Goal: Task Accomplishment & Management: Complete application form

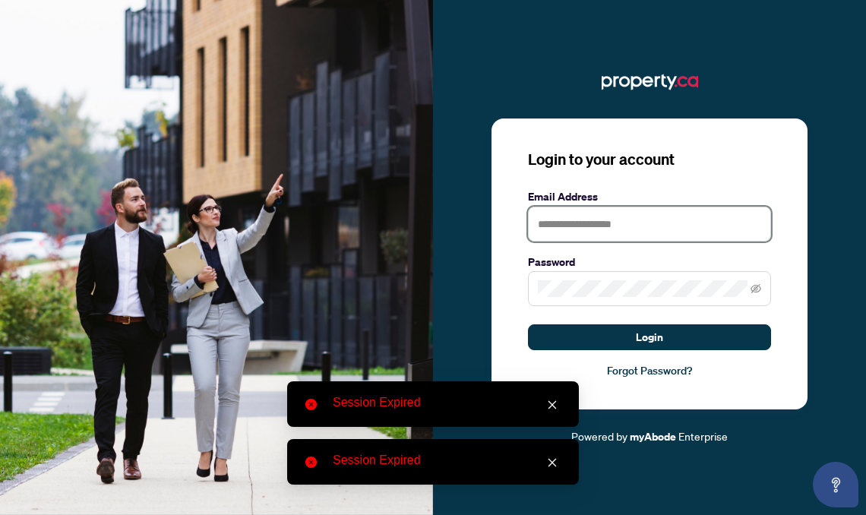
type input "**********"
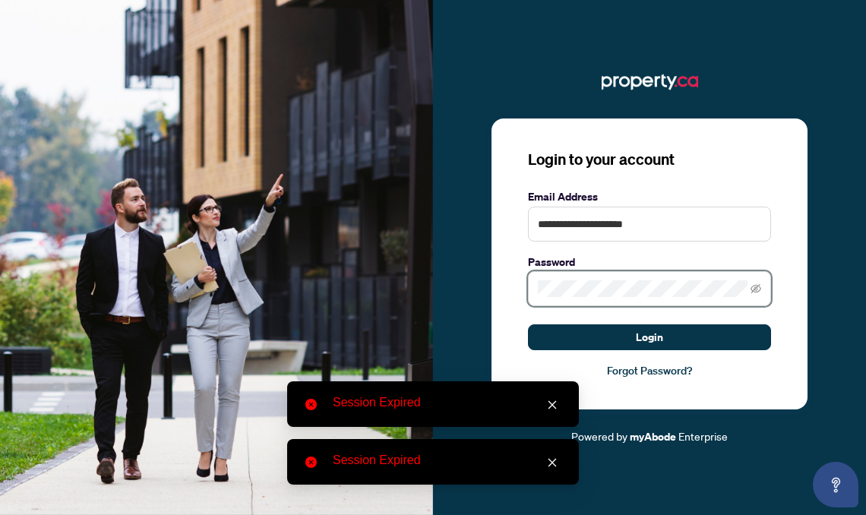
click at [650, 337] on button "Login" at bounding box center [649, 338] width 243 height 26
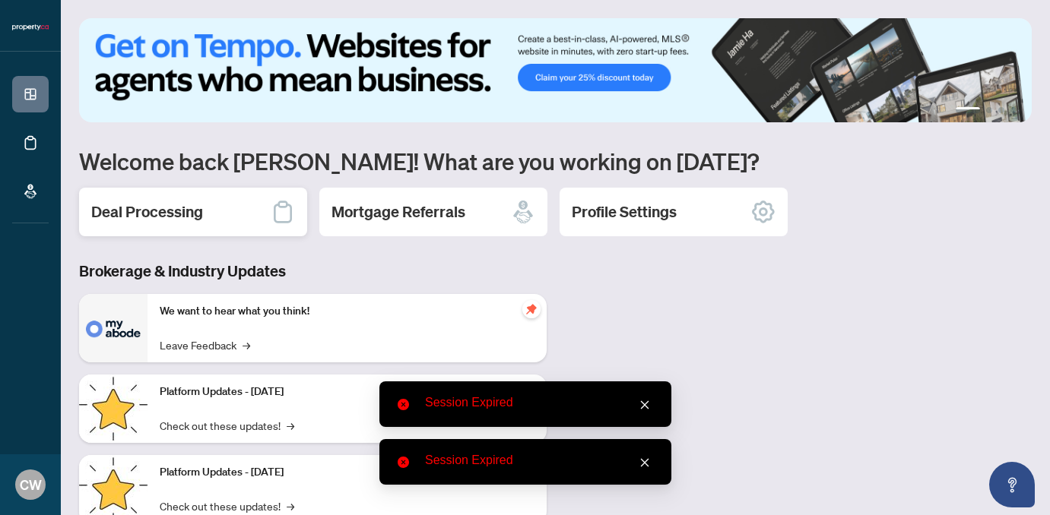
click at [242, 229] on div "Deal Processing" at bounding box center [193, 212] width 228 height 49
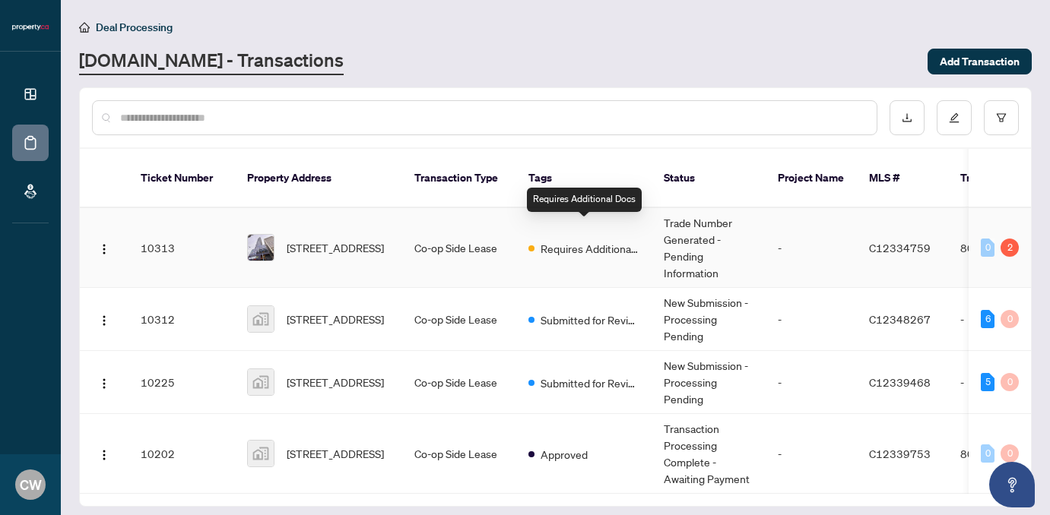
click at [615, 240] on span "Requires Additional Docs" at bounding box center [589, 248] width 99 height 17
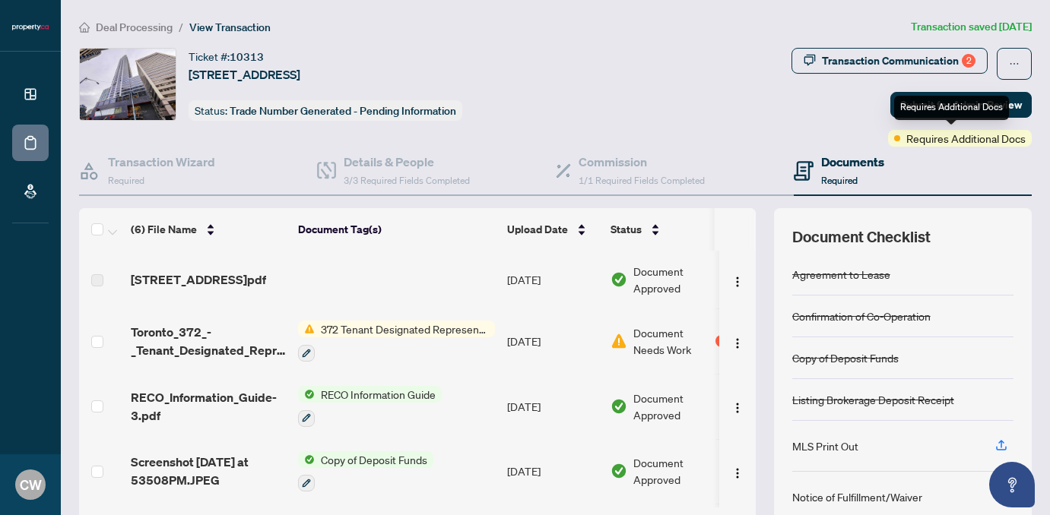
click at [866, 112] on div "Requires Additional Docs" at bounding box center [951, 108] width 115 height 24
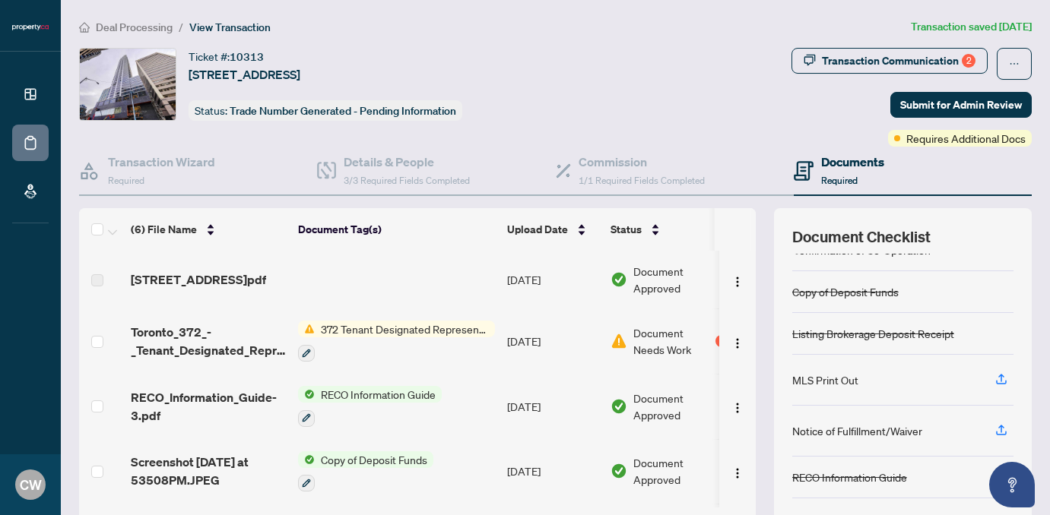
scroll to position [66, 0]
click at [866, 428] on icon "button" at bounding box center [1001, 430] width 14 height 14
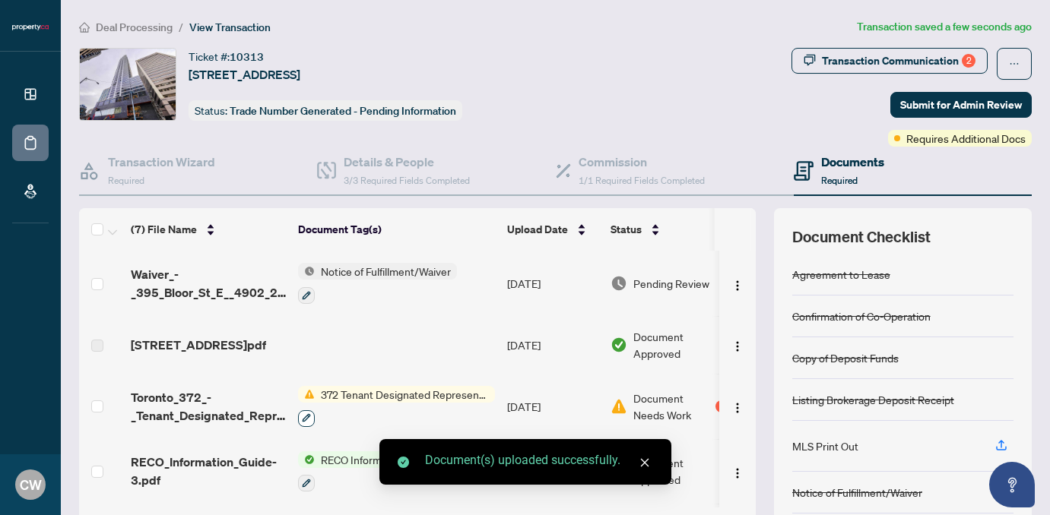
click at [310, 422] on icon "button" at bounding box center [306, 417] width 9 height 9
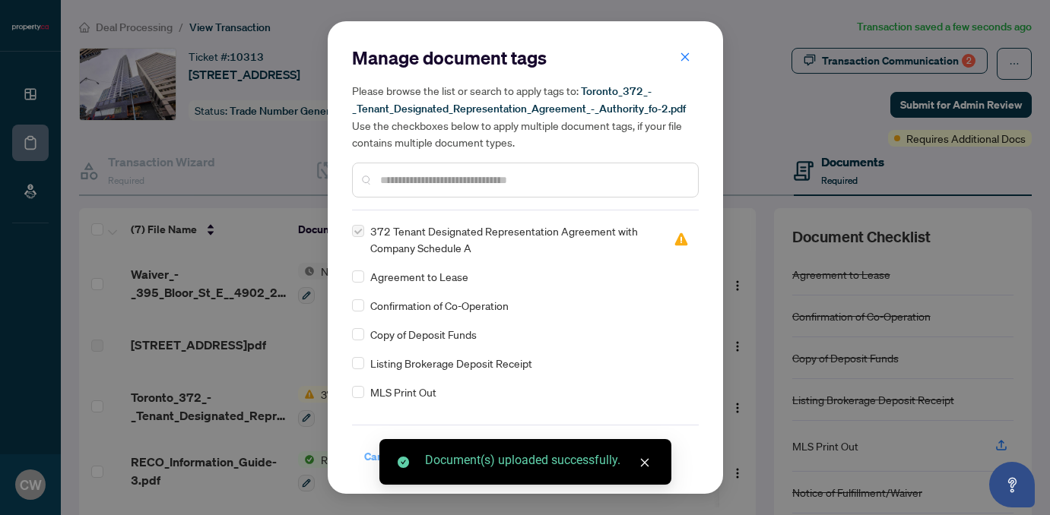
click at [376, 456] on span "Cancel" at bounding box center [380, 457] width 33 height 24
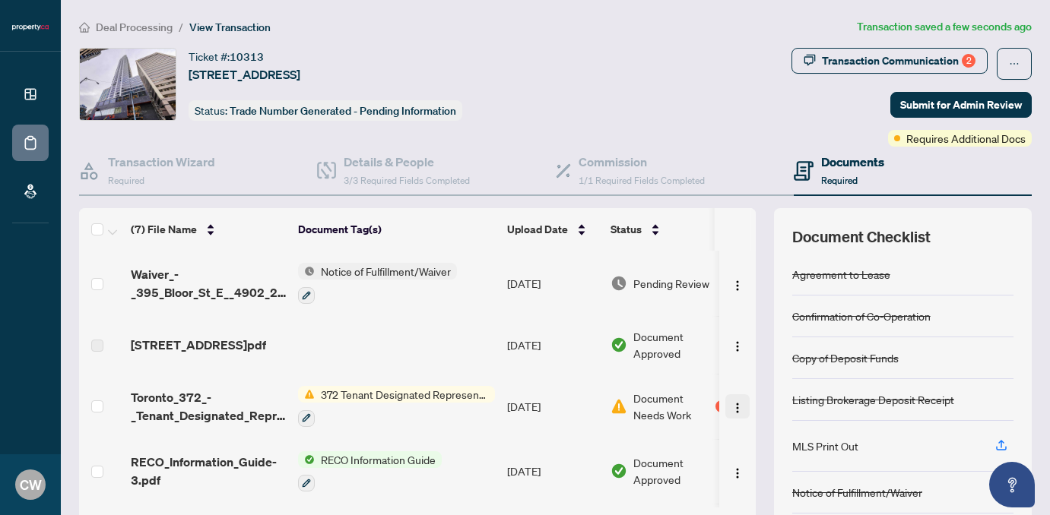
click at [728, 416] on button "button" at bounding box center [737, 406] width 24 height 24
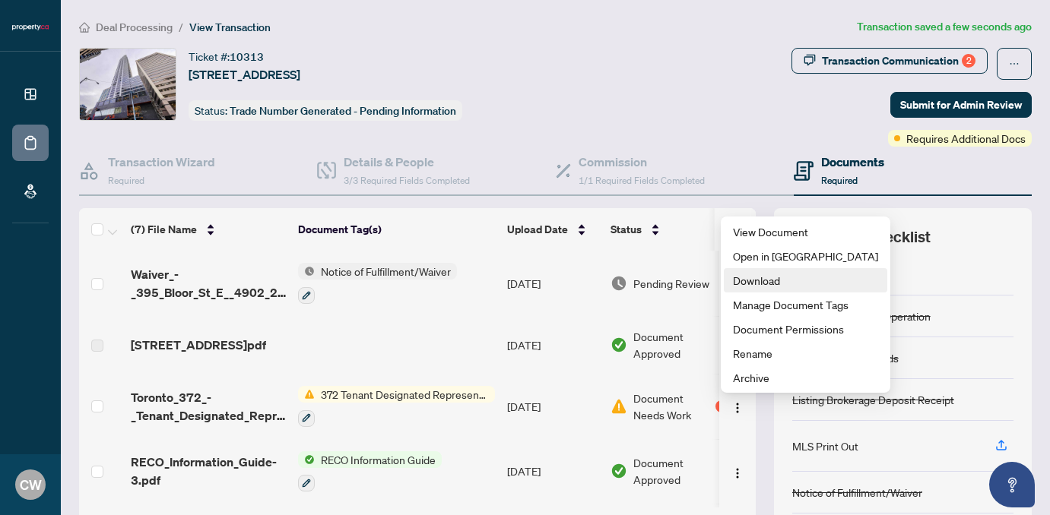
click at [752, 276] on span "Download" at bounding box center [805, 280] width 145 height 17
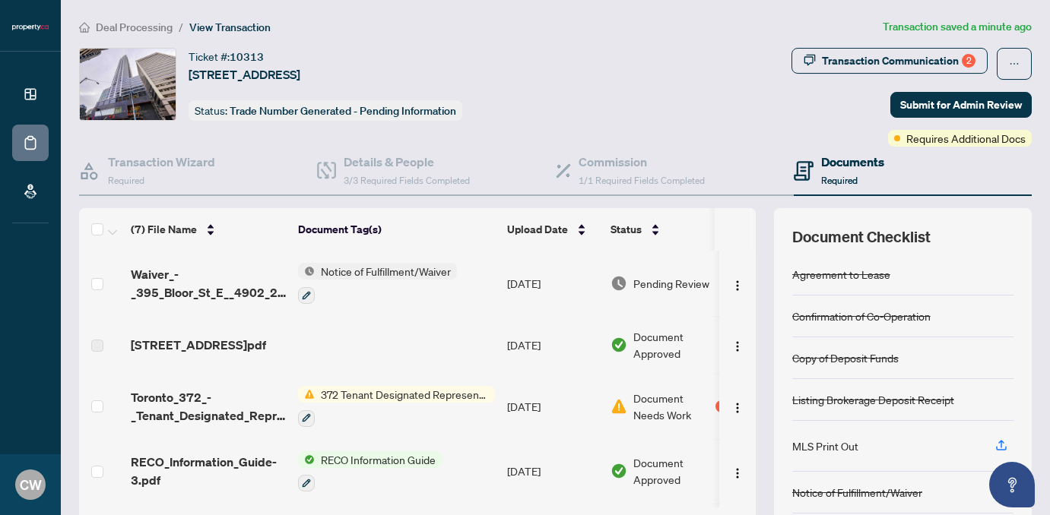
scroll to position [90, 0]
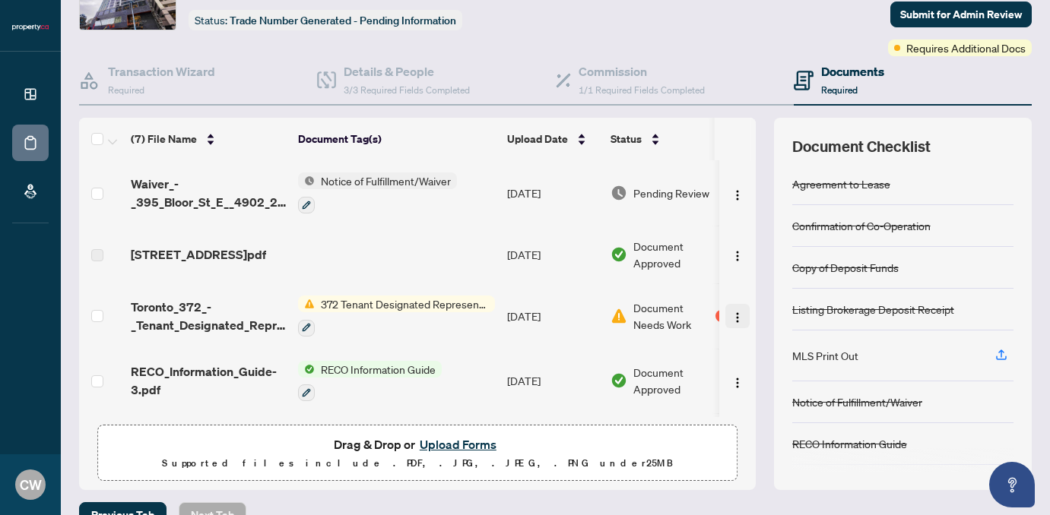
click at [731, 318] on img "button" at bounding box center [737, 318] width 12 height 12
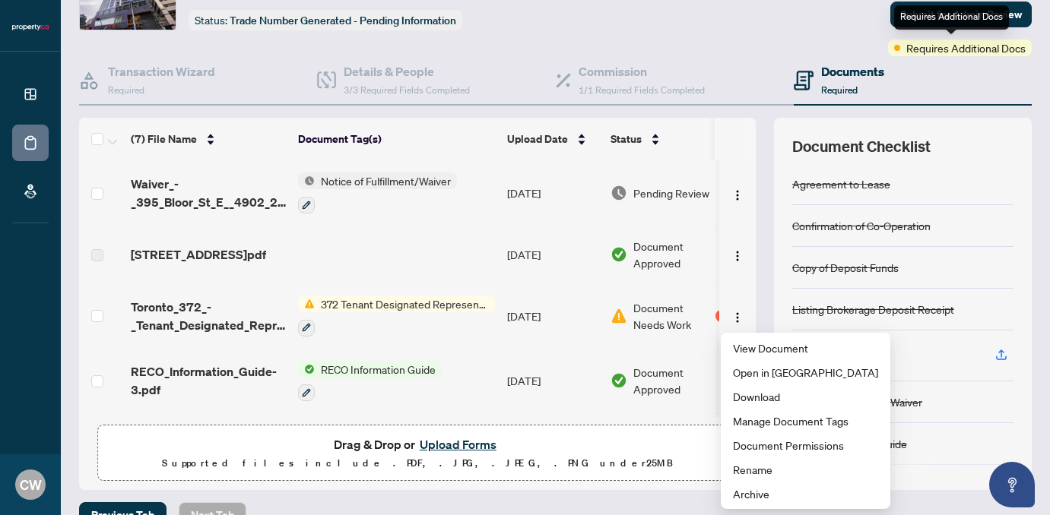
click at [866, 53] on span "Requires Additional Docs" at bounding box center [965, 48] width 119 height 17
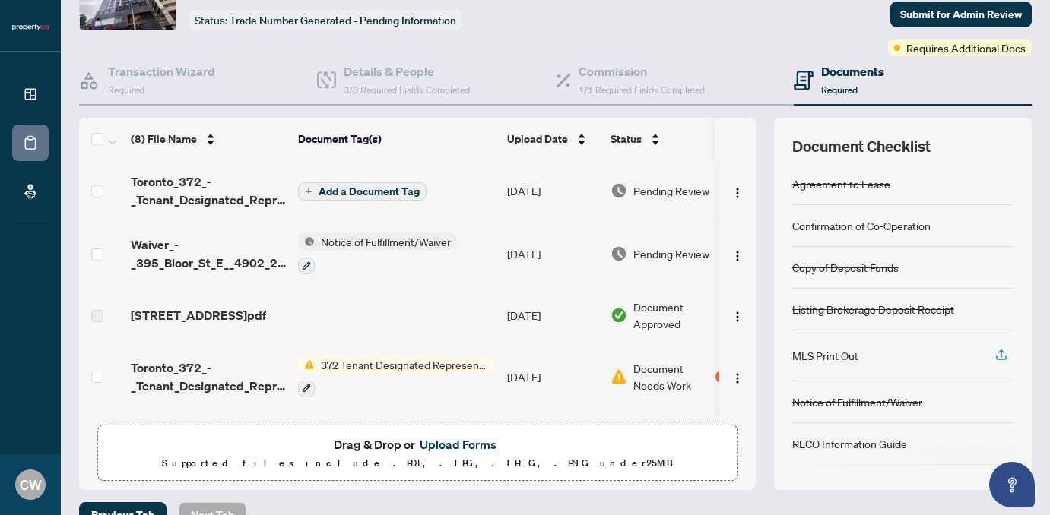
scroll to position [0, 0]
click at [866, 13] on span "Submit for Admin Review" at bounding box center [961, 14] width 122 height 24
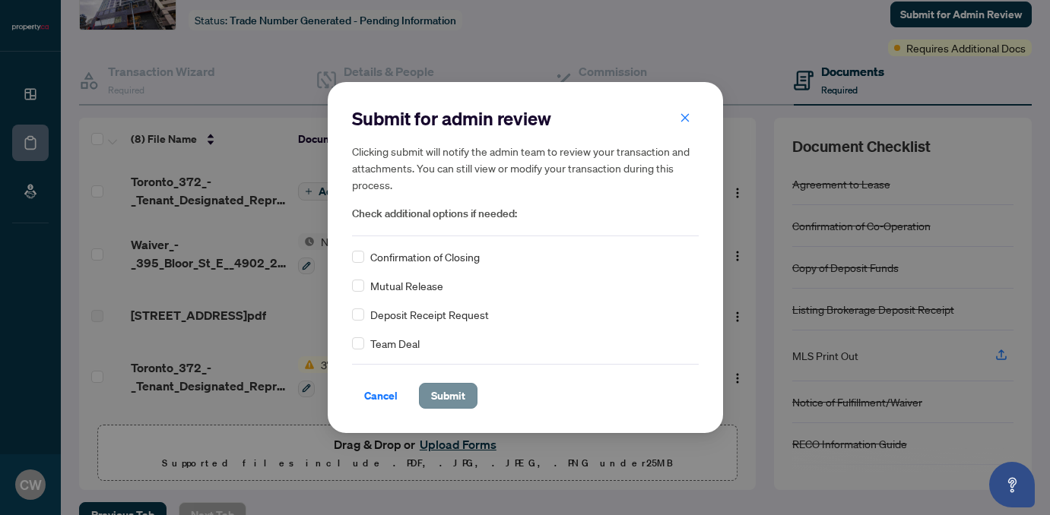
click at [461, 401] on span "Submit" at bounding box center [448, 396] width 34 height 24
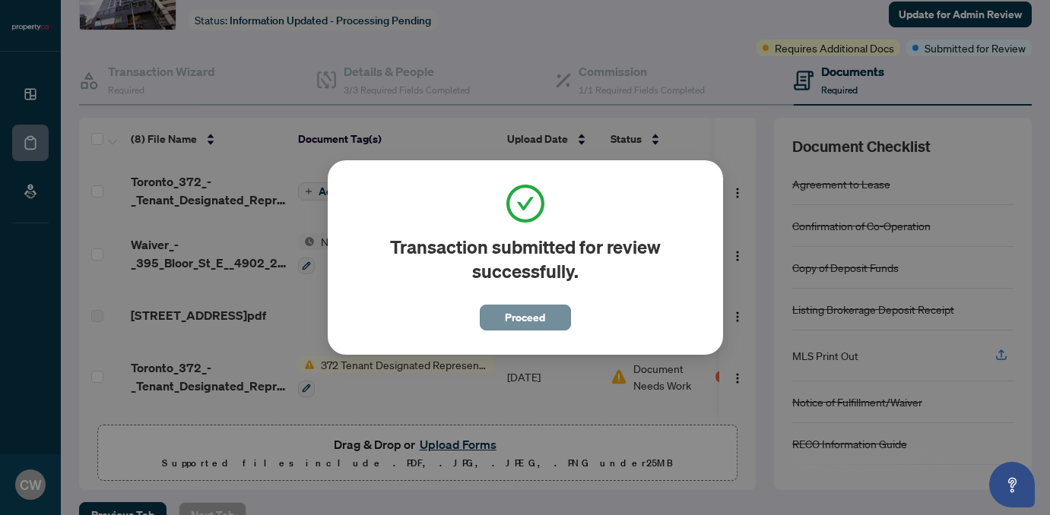
click at [512, 322] on span "Proceed" at bounding box center [525, 318] width 40 height 24
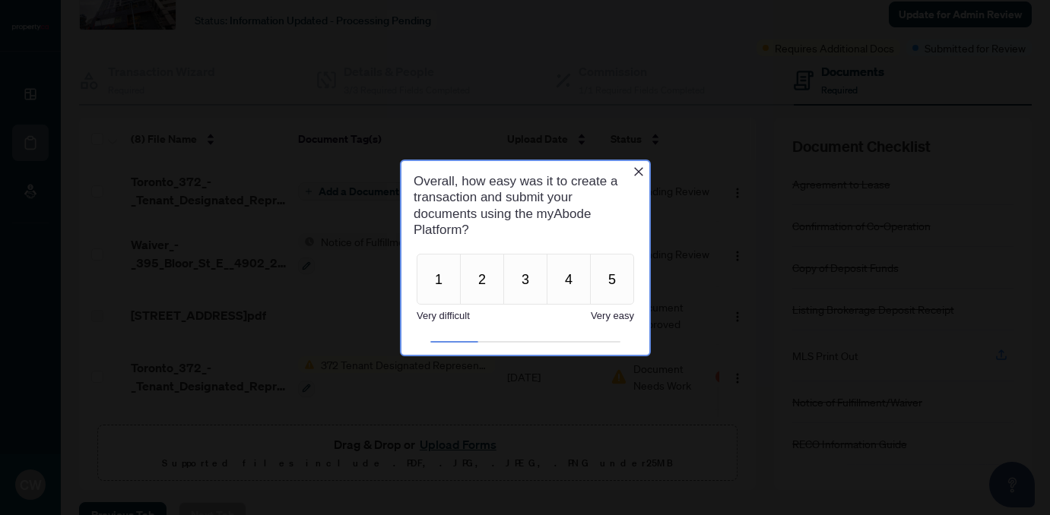
click at [645, 167] on div "Overall, how easy was it to create a transaction and submit your documents usin…" at bounding box center [525, 204] width 248 height 89
click at [637, 169] on icon "Close button" at bounding box center [638, 171] width 12 height 12
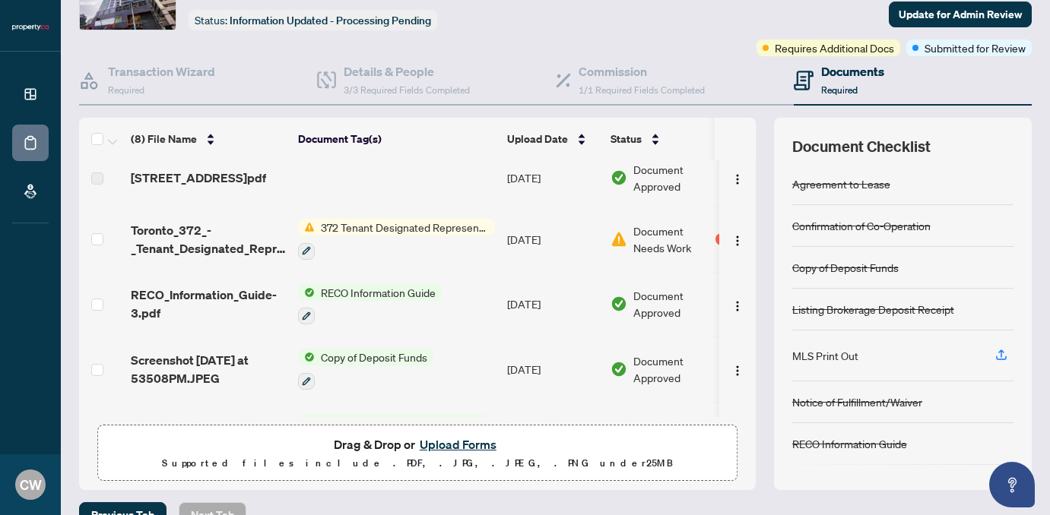
scroll to position [108, 0]
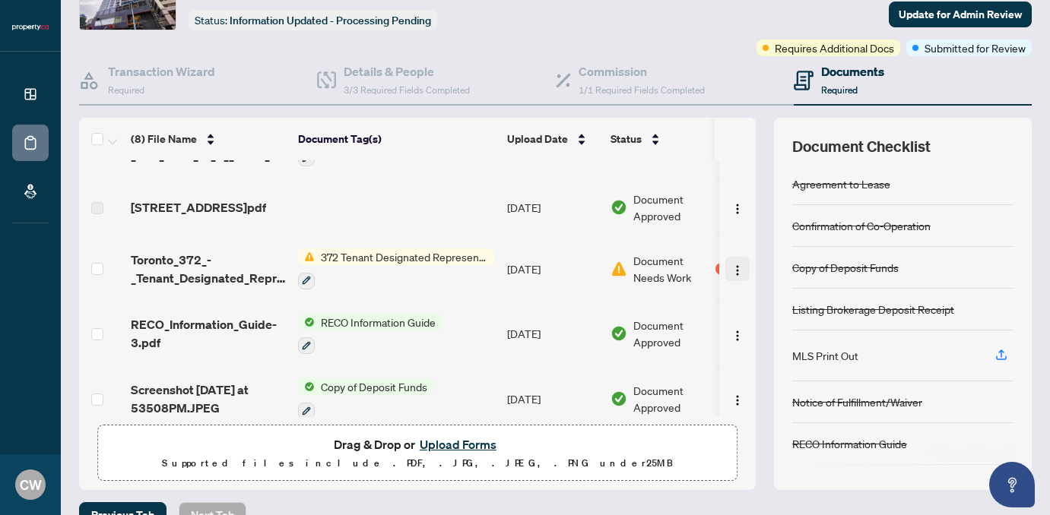
click at [731, 276] on img "button" at bounding box center [737, 270] width 12 height 12
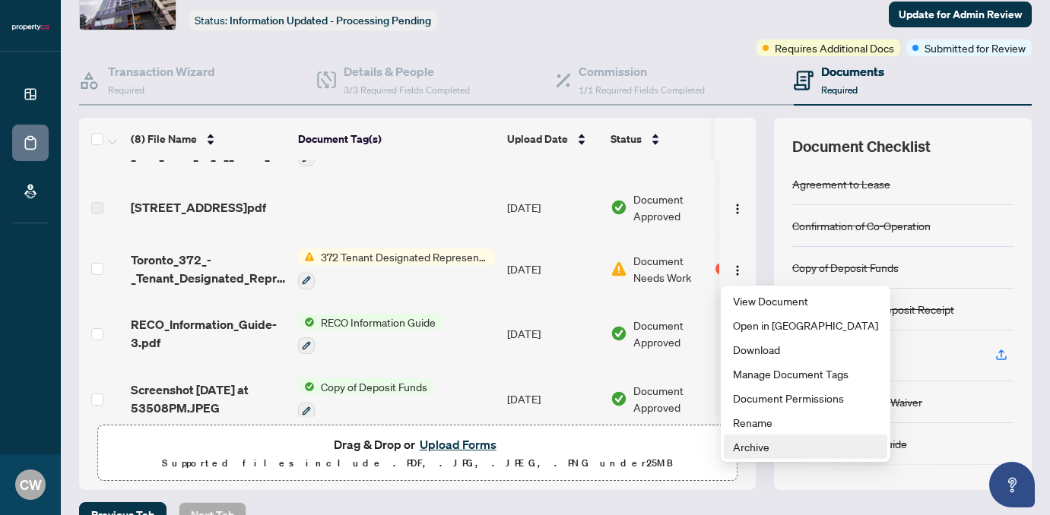
click at [778, 451] on span "Archive" at bounding box center [805, 447] width 145 height 17
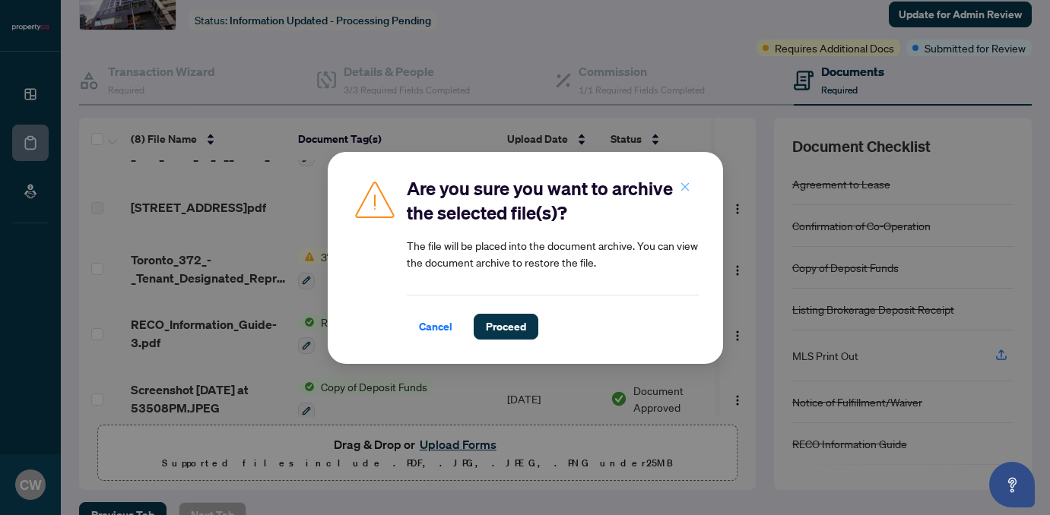
click at [691, 195] on button "button" at bounding box center [685, 188] width 30 height 26
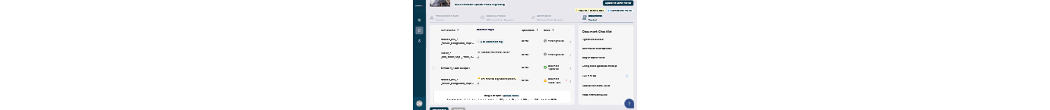
scroll to position [0, 0]
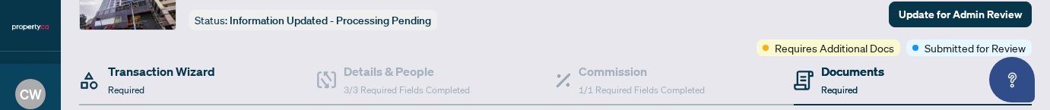
click at [184, 101] on div "Transaction Wizard Required" at bounding box center [198, 80] width 238 height 49
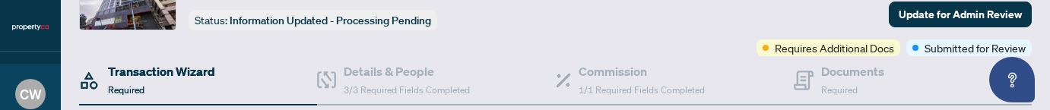
type input "*********"
type input "**********"
